Goal: Task Accomplishment & Management: Complete application form

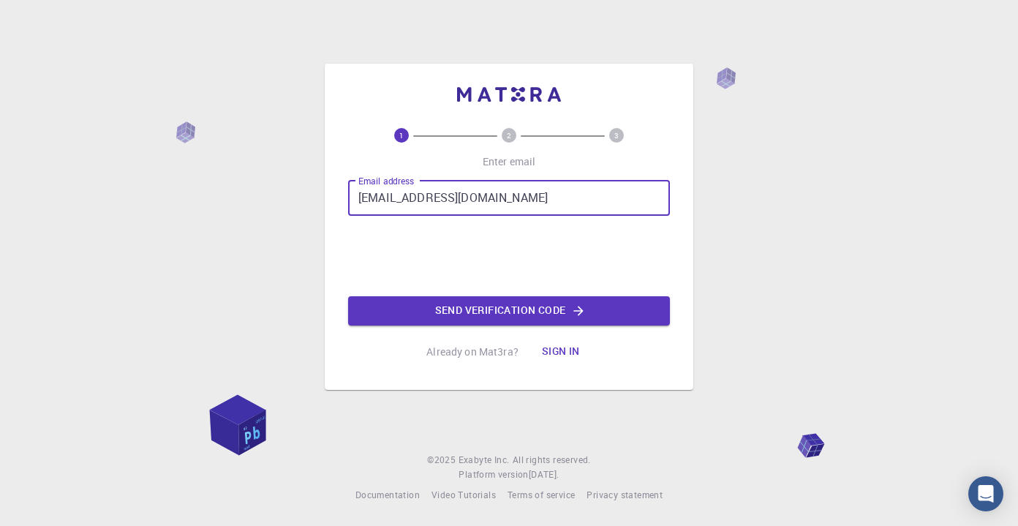
type input "[EMAIL_ADDRESS][DOMAIN_NAME]"
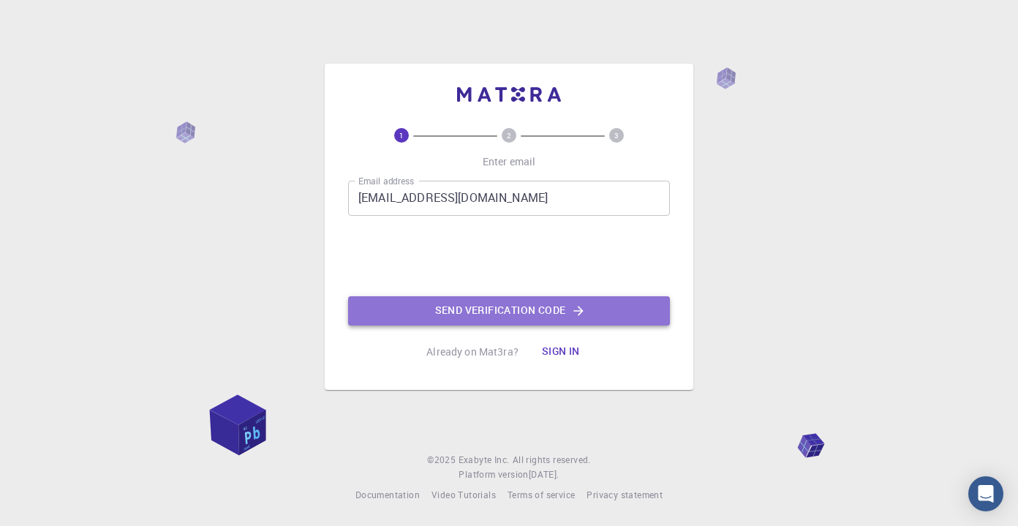
click at [515, 315] on button "Send verification code" at bounding box center [509, 310] width 322 height 29
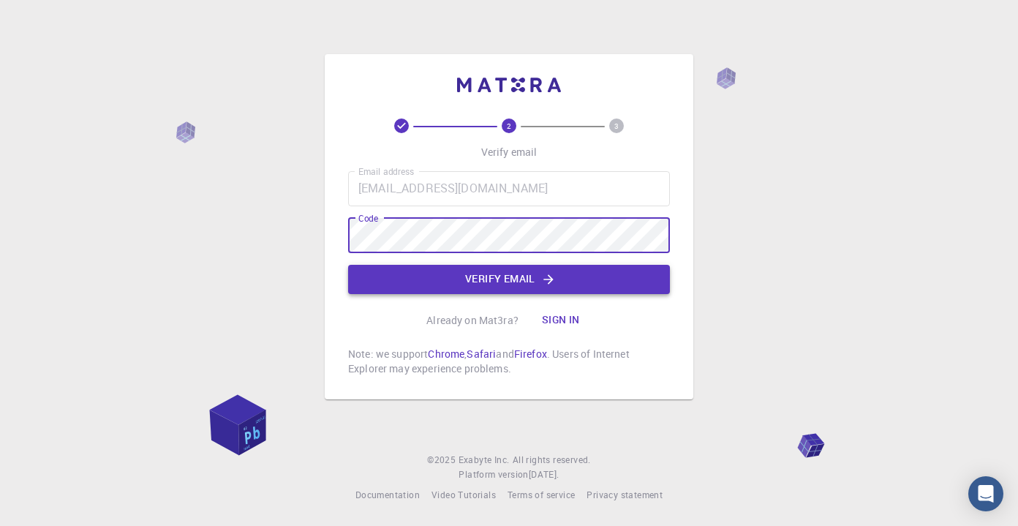
click at [474, 290] on button "Verify email" at bounding box center [509, 279] width 322 height 29
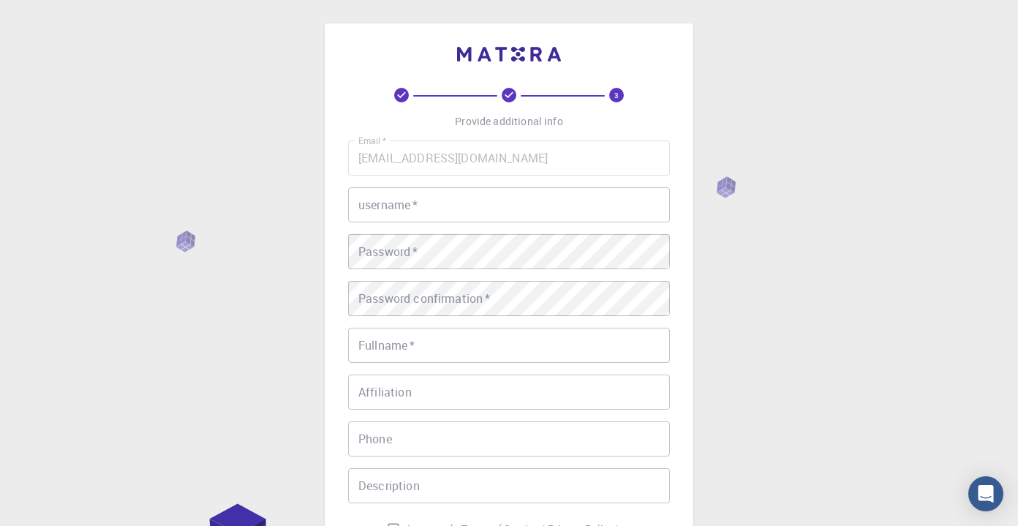
click at [489, 203] on input "username   *" at bounding box center [509, 204] width 322 height 35
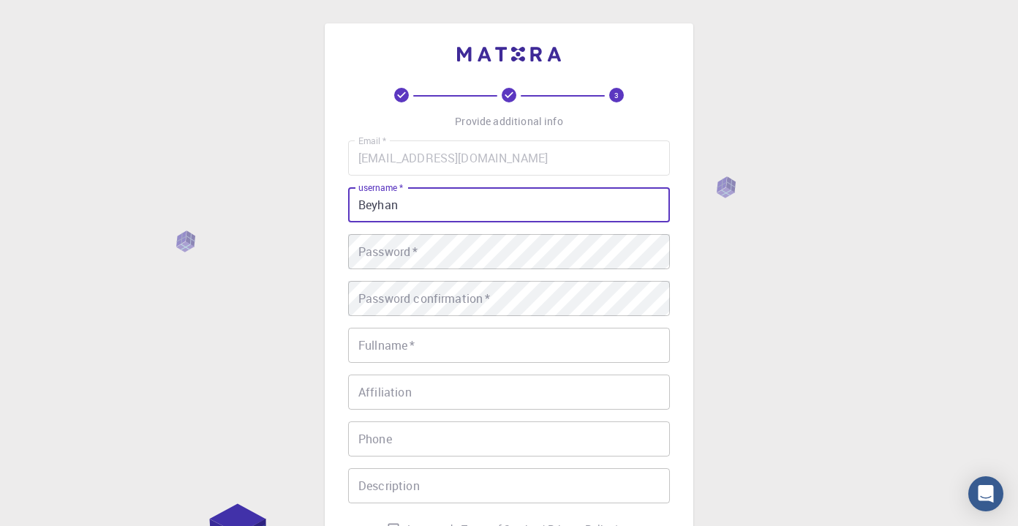
type input "Beyhan"
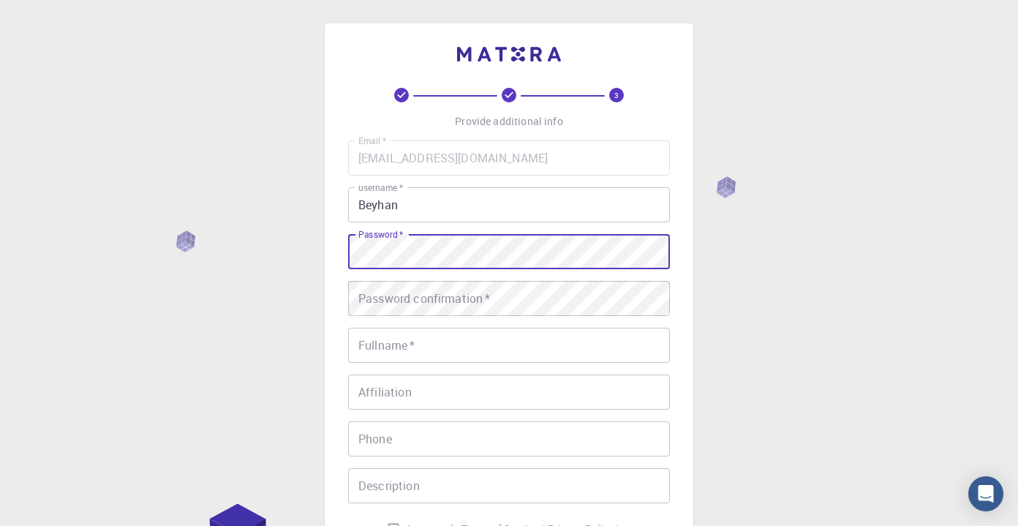
click at [452, 299] on div "Password confirmation   * Password confirmation   *" at bounding box center [509, 298] width 322 height 35
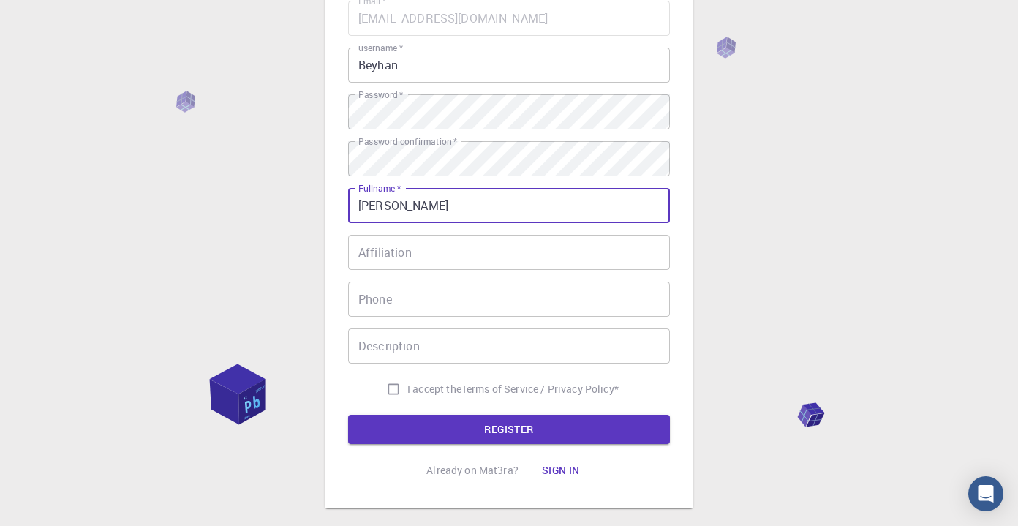
scroll to position [153, 0]
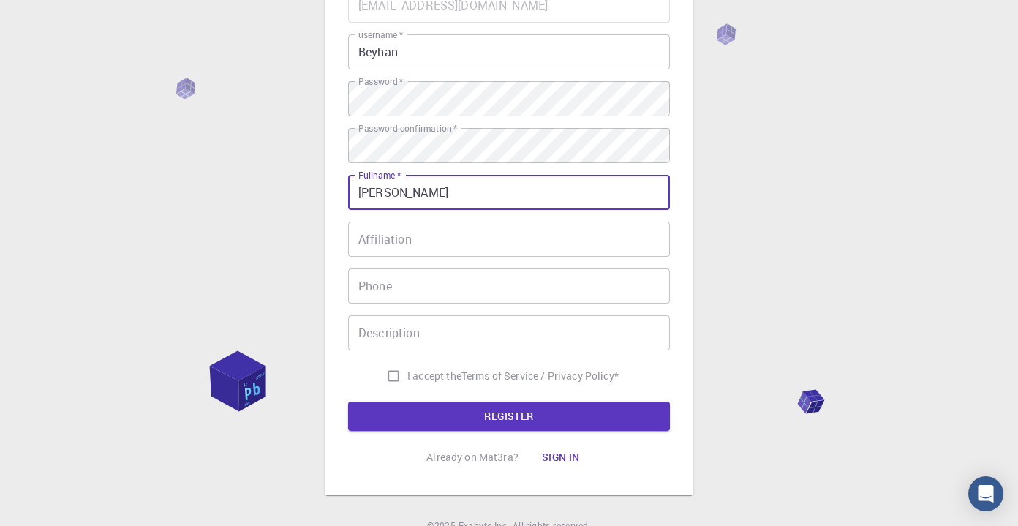
type input "[PERSON_NAME]"
click at [388, 376] on input "I accept the Terms of Service / Privacy Policy *" at bounding box center [394, 376] width 28 height 28
checkbox input "true"
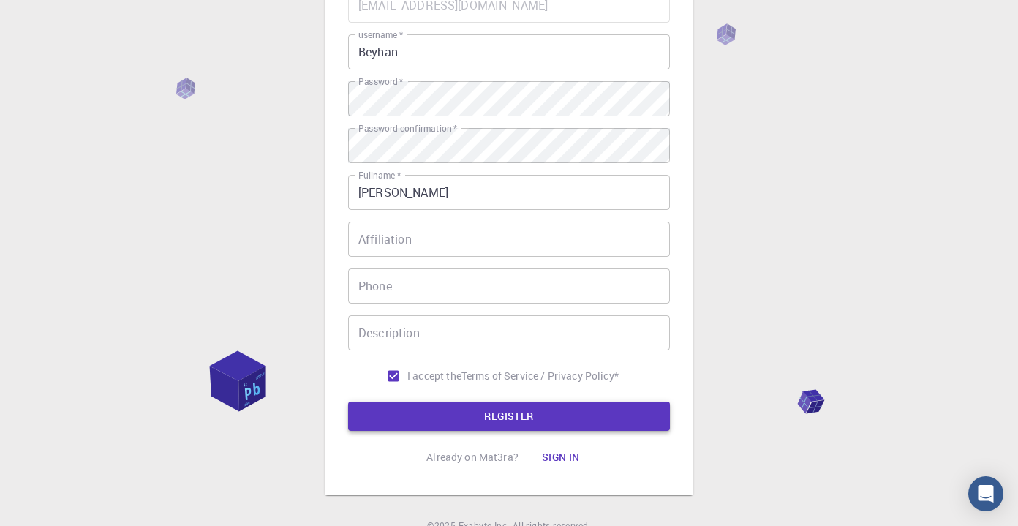
click at [472, 418] on button "REGISTER" at bounding box center [509, 416] width 322 height 29
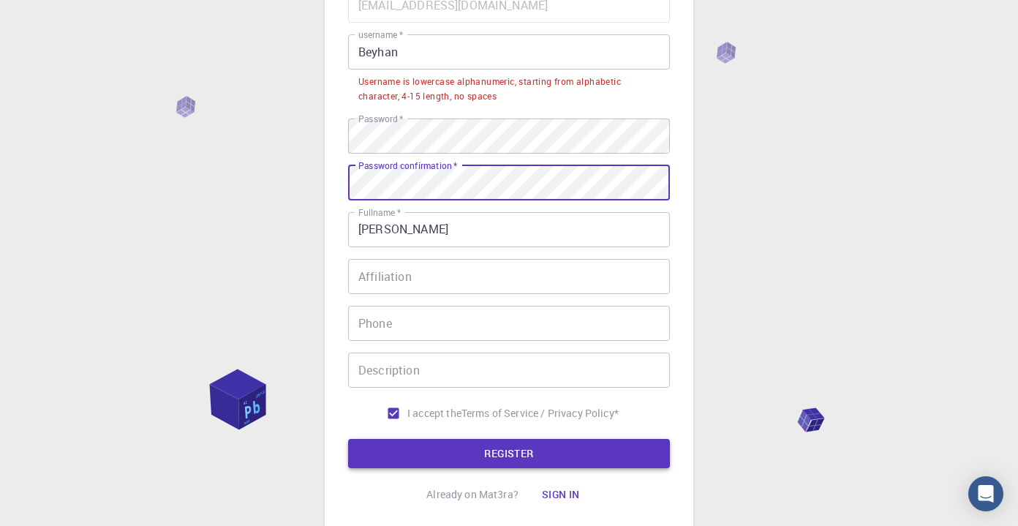
click at [476, 452] on button "REGISTER" at bounding box center [509, 453] width 322 height 29
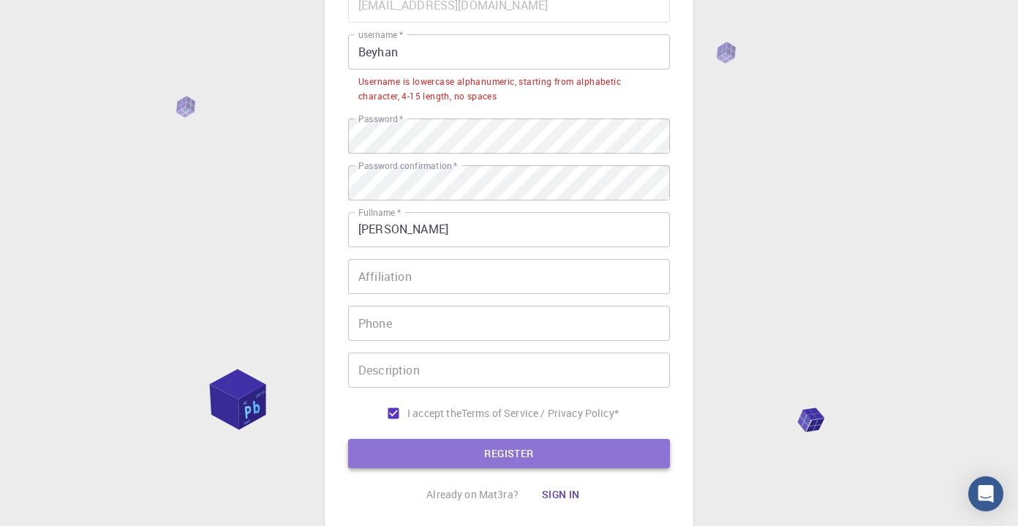
click at [494, 451] on button "REGISTER" at bounding box center [509, 453] width 322 height 29
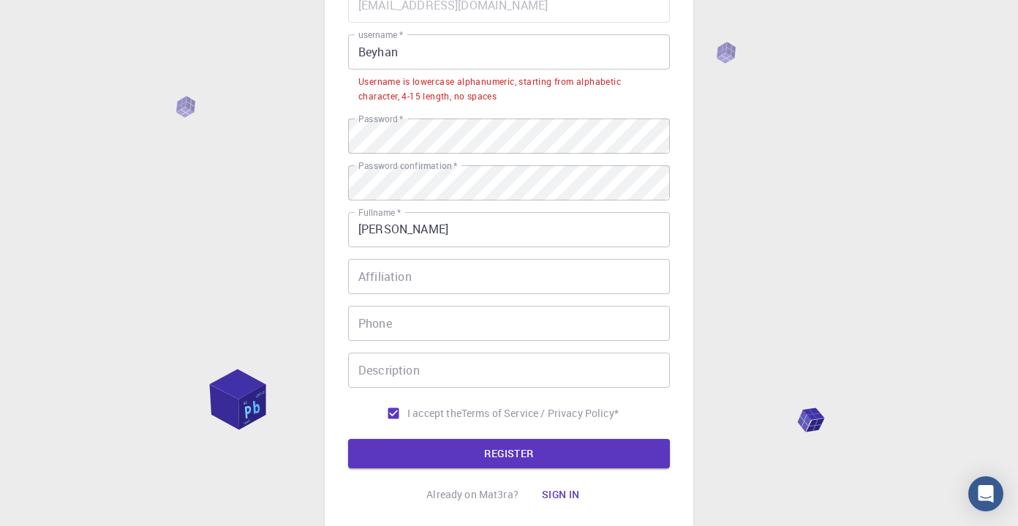
click at [365, 50] on input "Beyhan" at bounding box center [509, 51] width 322 height 35
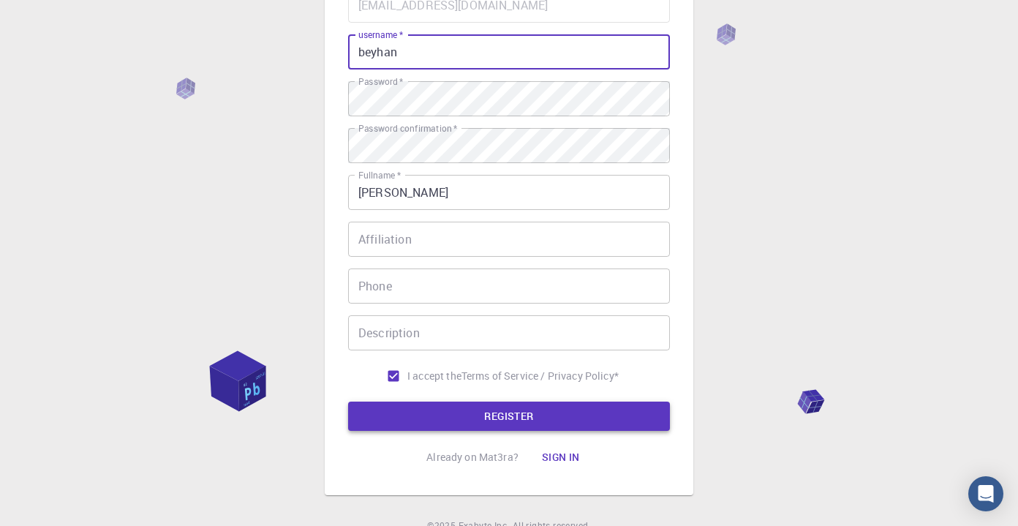
type input "beyhan"
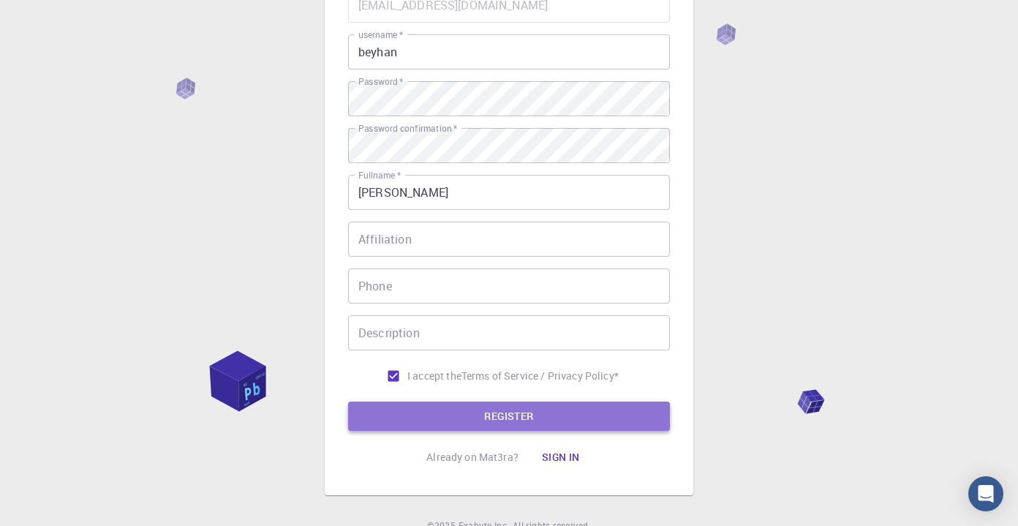
click at [453, 419] on button "REGISTER" at bounding box center [509, 416] width 322 height 29
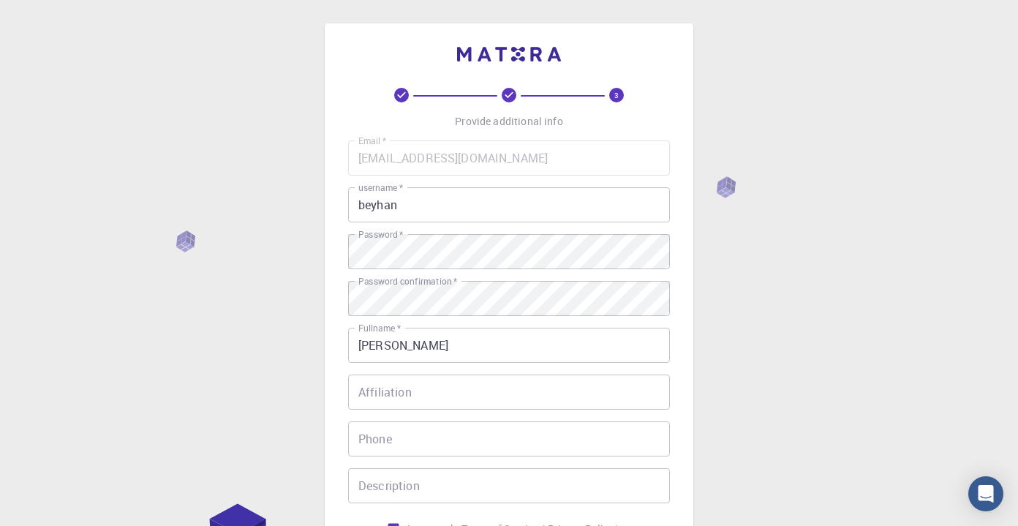
scroll to position [0, 0]
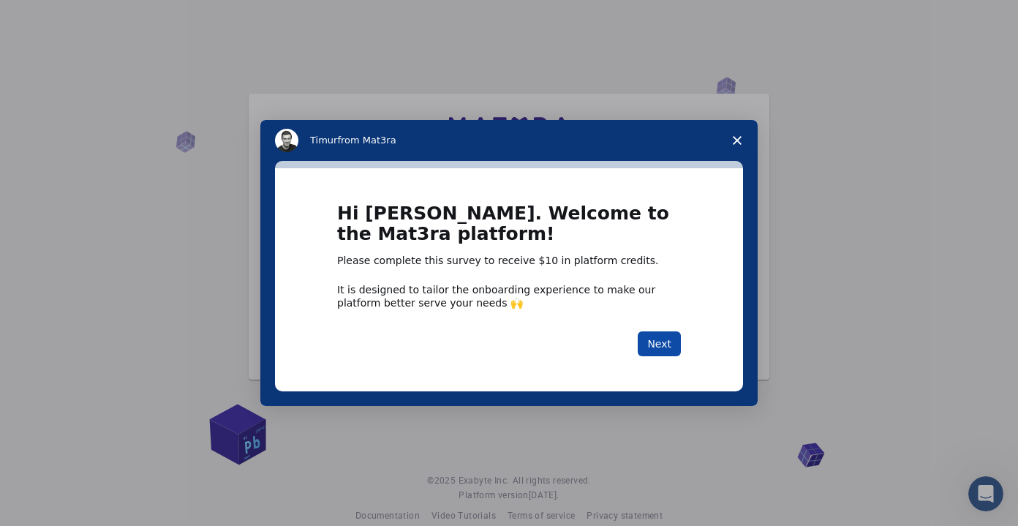
click at [669, 346] on button "Next" at bounding box center [659, 343] width 43 height 25
